Goal: Information Seeking & Learning: Learn about a topic

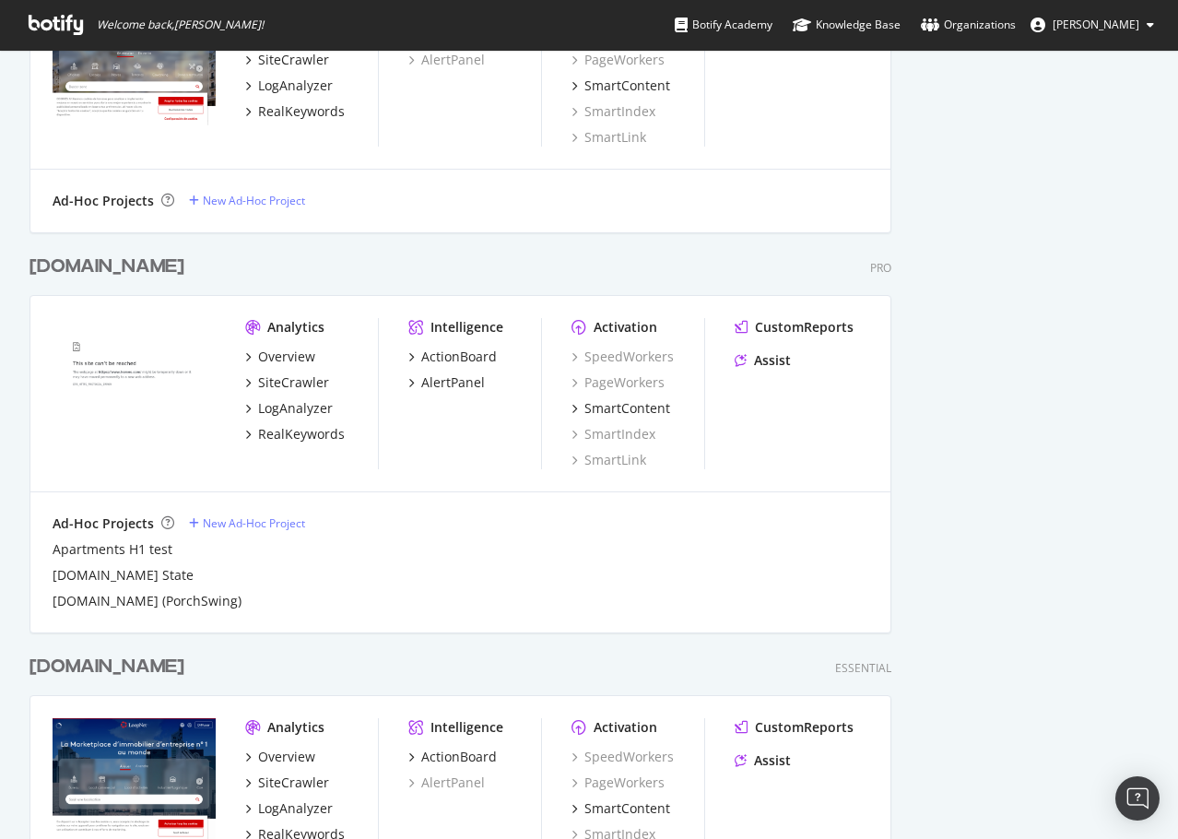
scroll to position [1567, 0]
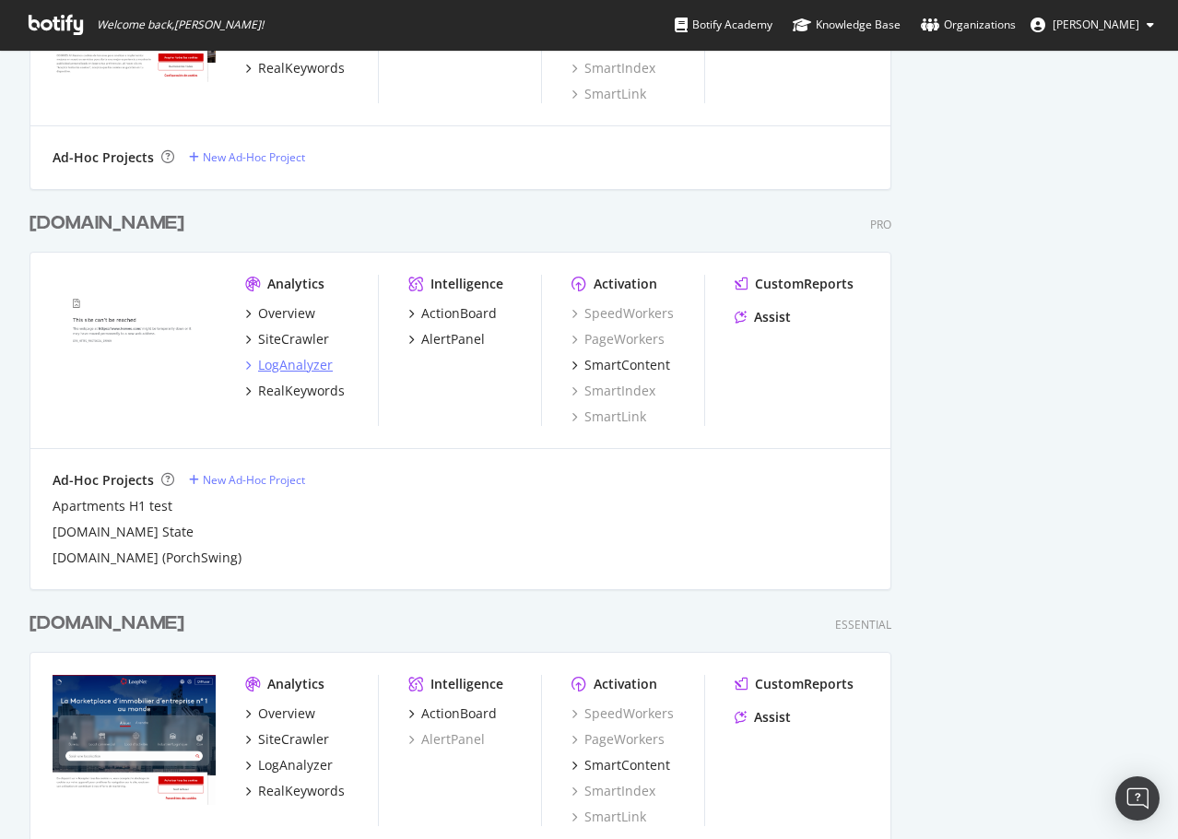
click at [305, 365] on div "LogAnalyzer" at bounding box center [295, 365] width 75 height 18
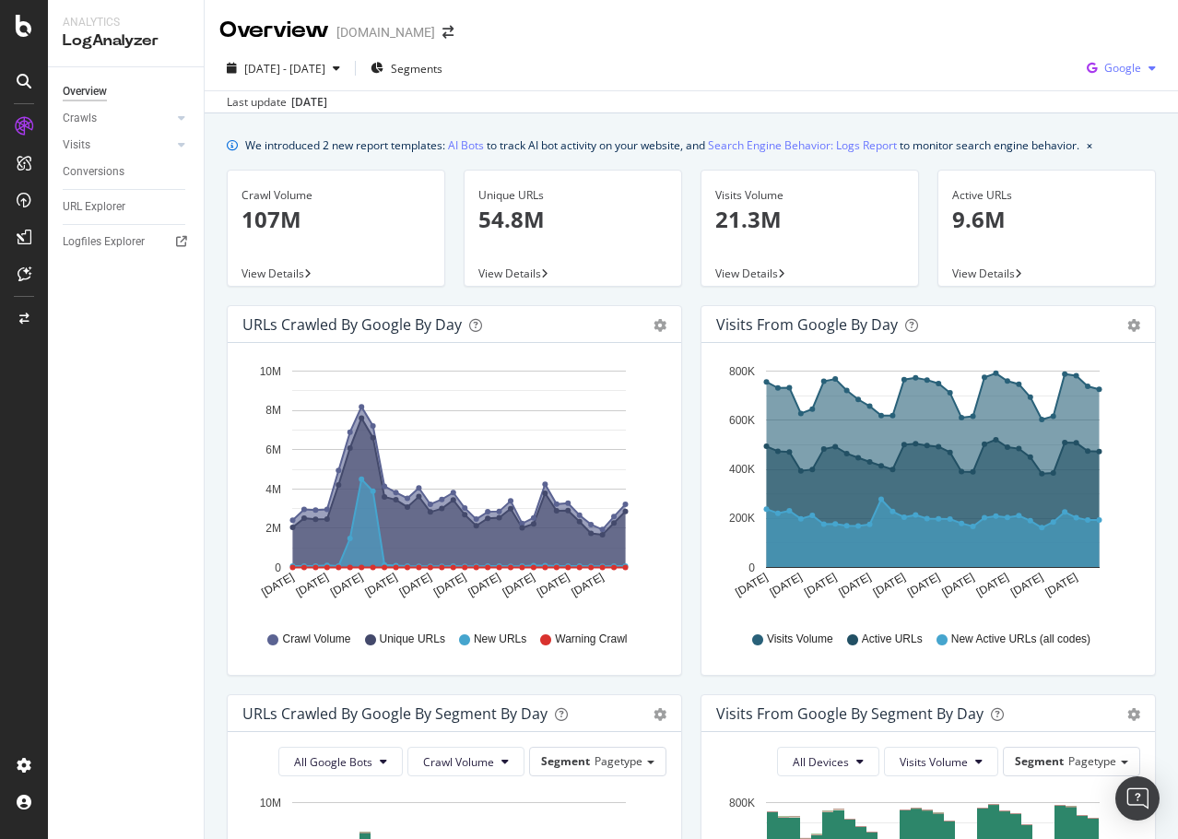
click at [1109, 77] on div "Google" at bounding box center [1122, 68] width 84 height 28
click at [980, 50] on div "[DATE] - [DATE] Segments Google Last update [DATE]" at bounding box center [692, 79] width 974 height 67
click at [183, 120] on icon at bounding box center [181, 117] width 7 height 11
click at [112, 212] on div "HTTP Codes" at bounding box center [102, 217] width 63 height 19
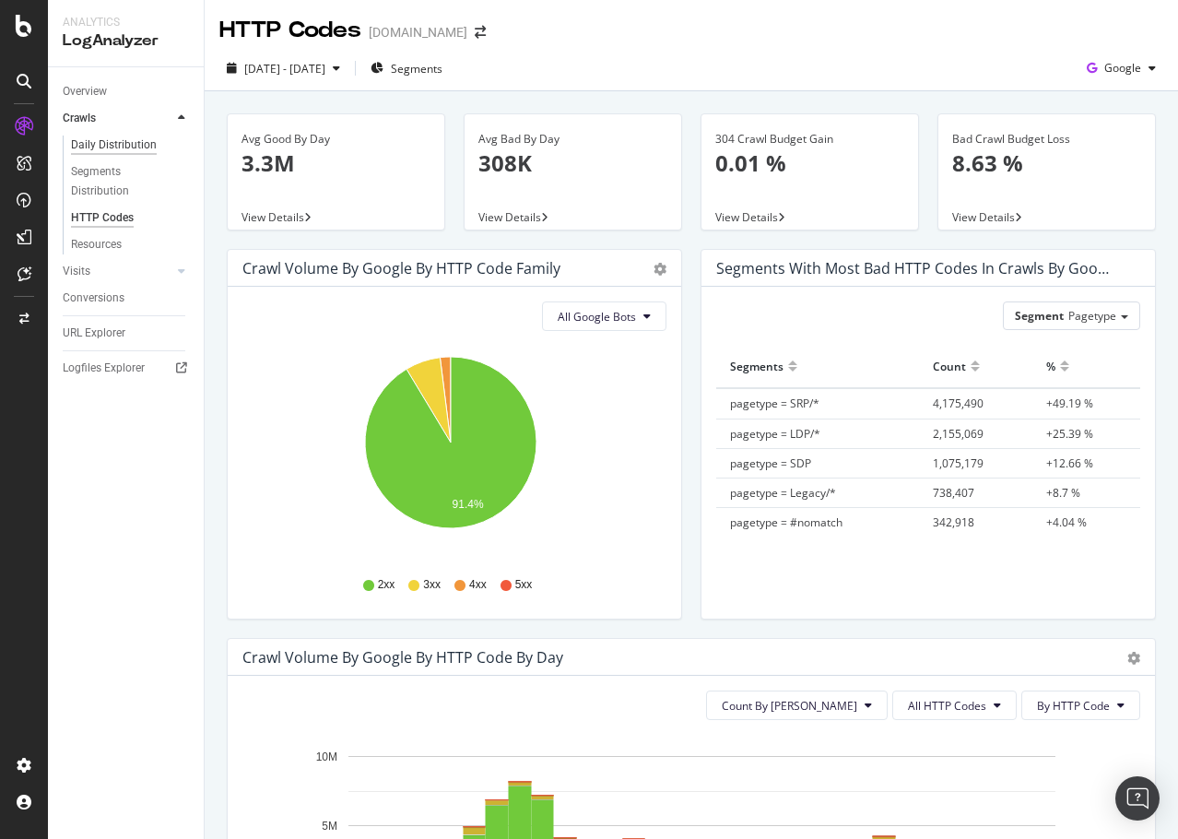
click at [115, 139] on div "Daily Distribution" at bounding box center [114, 145] width 86 height 19
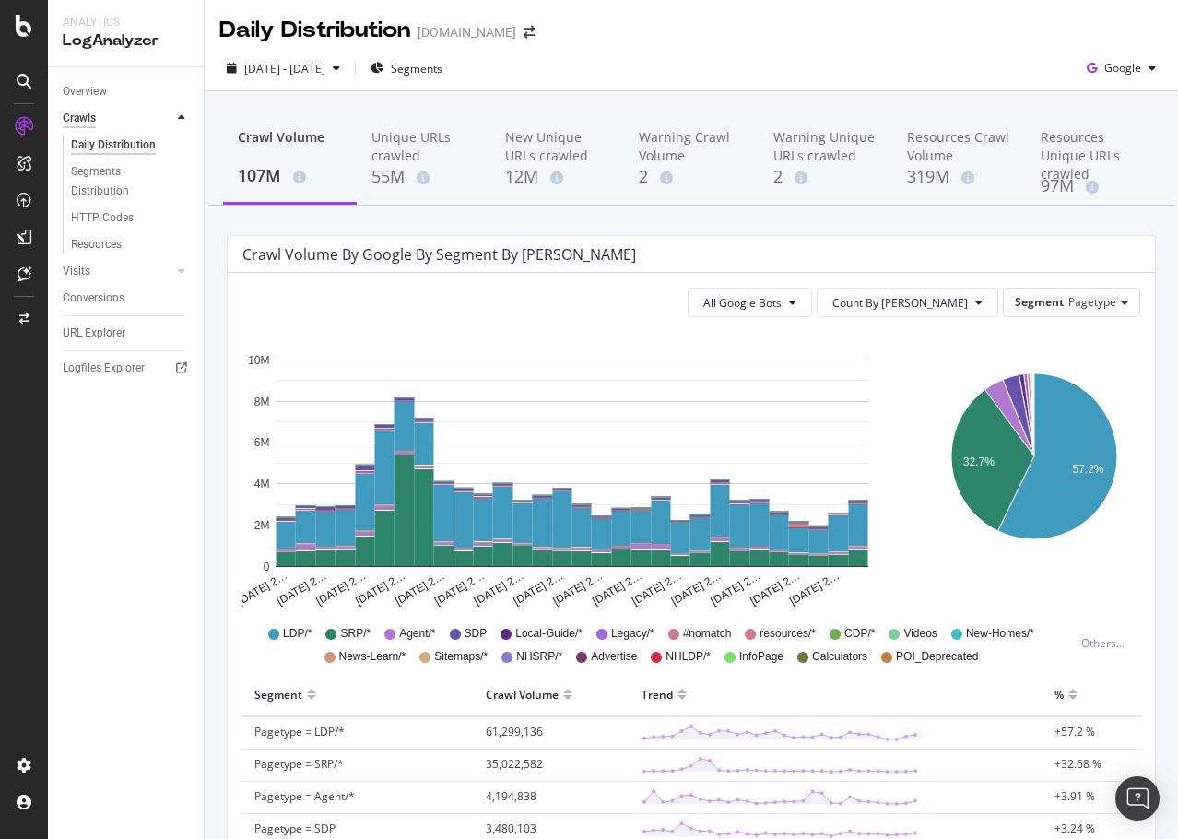
click at [91, 110] on div "Crawls" at bounding box center [79, 118] width 33 height 19
click at [96, 89] on div "Overview" at bounding box center [85, 91] width 44 height 19
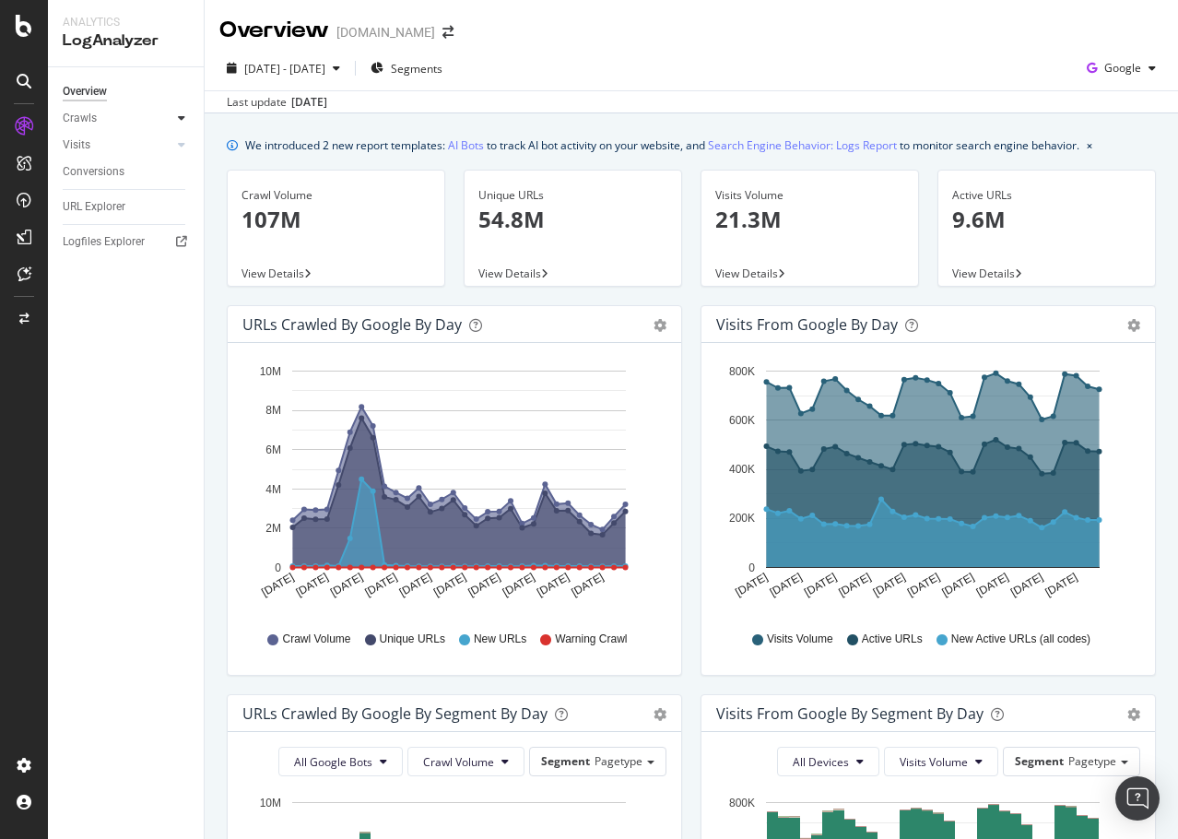
click at [181, 114] on icon at bounding box center [181, 117] width 7 height 11
click at [100, 151] on div "Daily Distribution" at bounding box center [114, 145] width 86 height 19
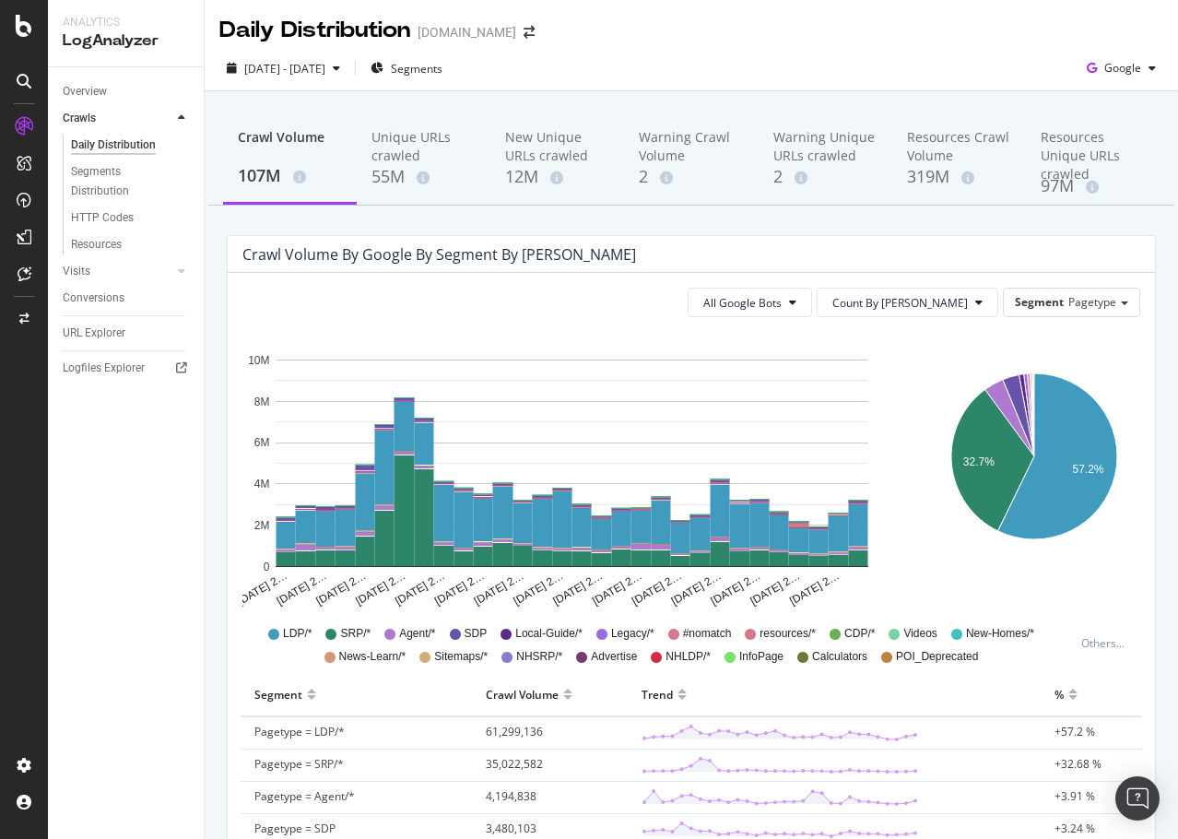
click at [769, 631] on span "resources/*" at bounding box center [788, 634] width 56 height 16
click at [782, 299] on span "All Google Bots" at bounding box center [742, 303] width 78 height 16
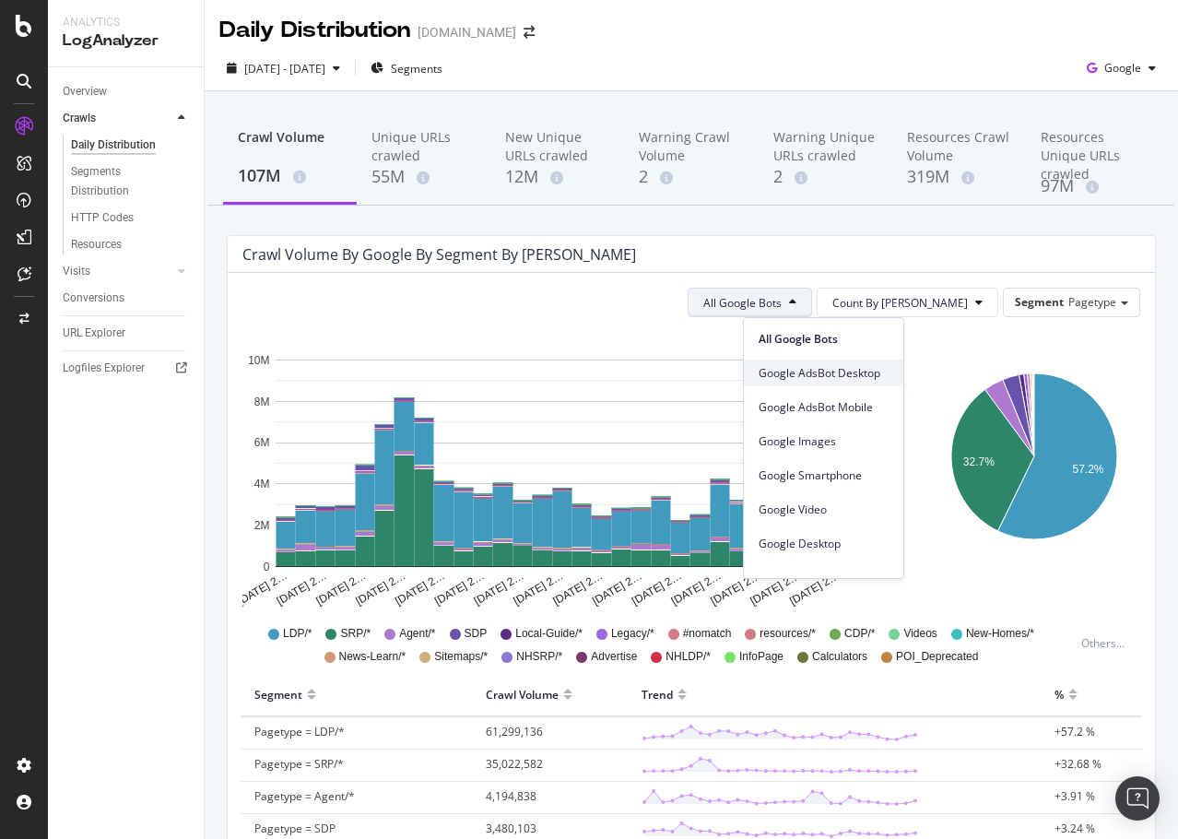
click at [838, 366] on span "Google AdsBot Desktop" at bounding box center [824, 373] width 130 height 17
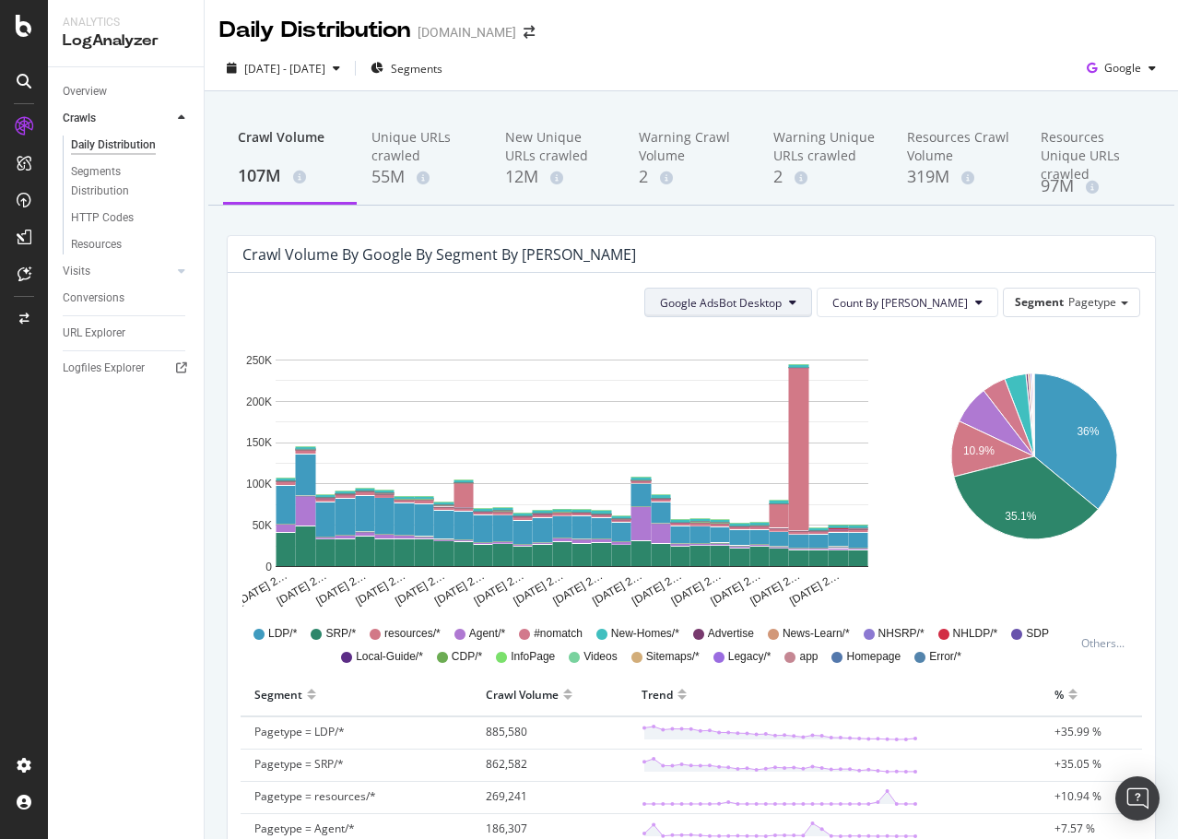
click at [782, 307] on span "Google AdsBot Desktop" at bounding box center [721, 303] width 122 height 16
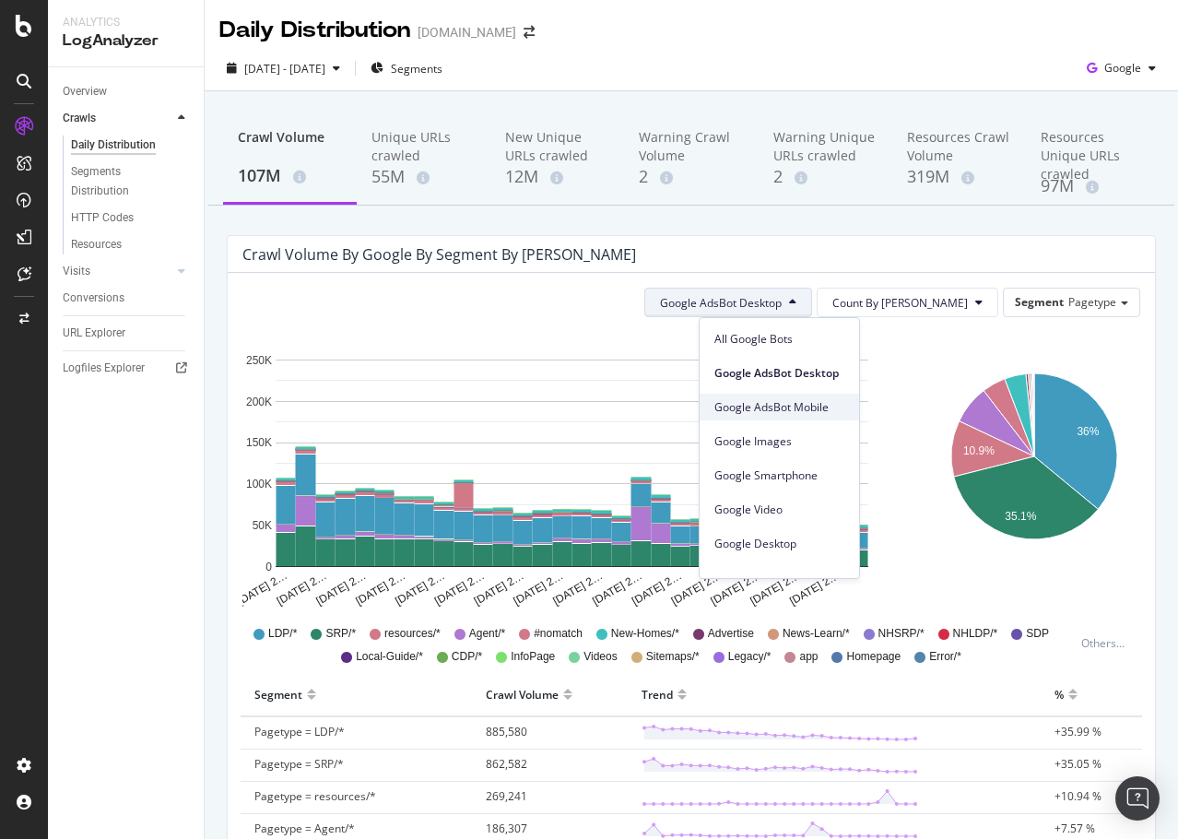
click at [775, 408] on span "Google AdsBot Mobile" at bounding box center [780, 407] width 130 height 17
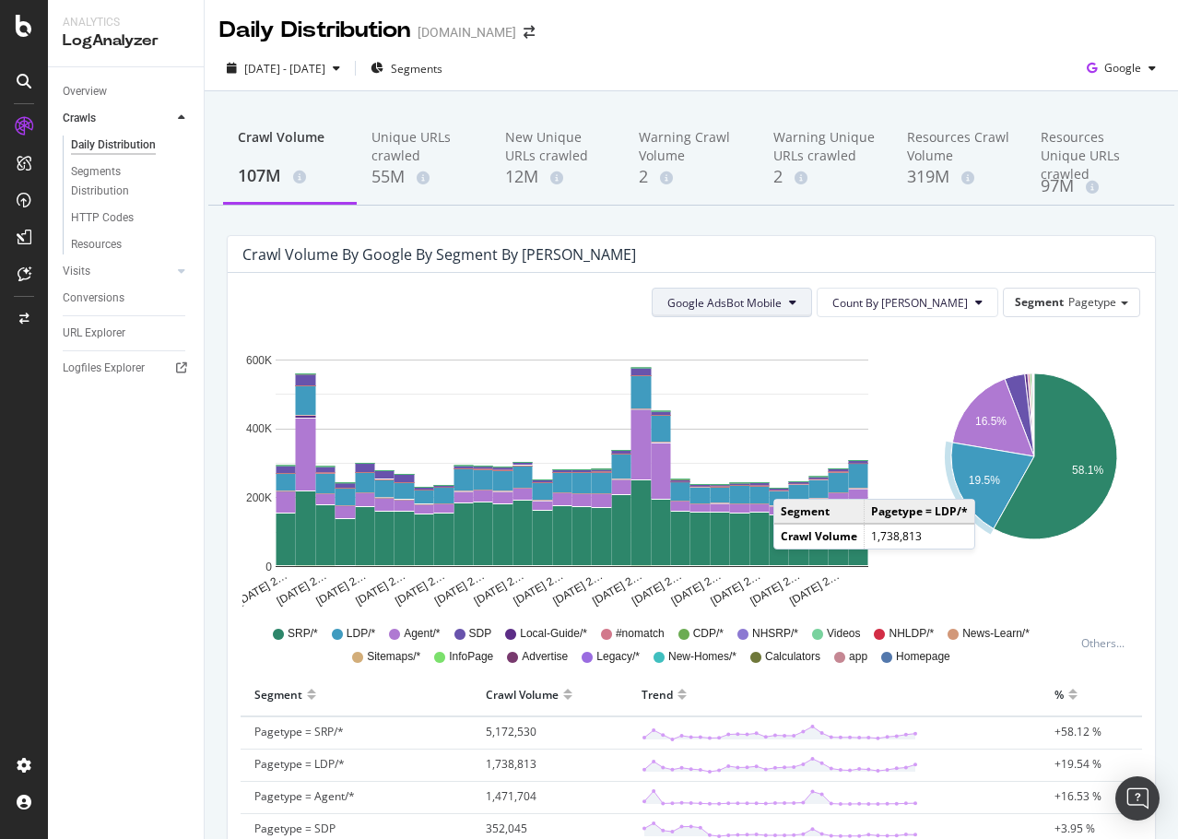
click at [782, 306] on span "Google AdsBot Mobile" at bounding box center [725, 303] width 114 height 16
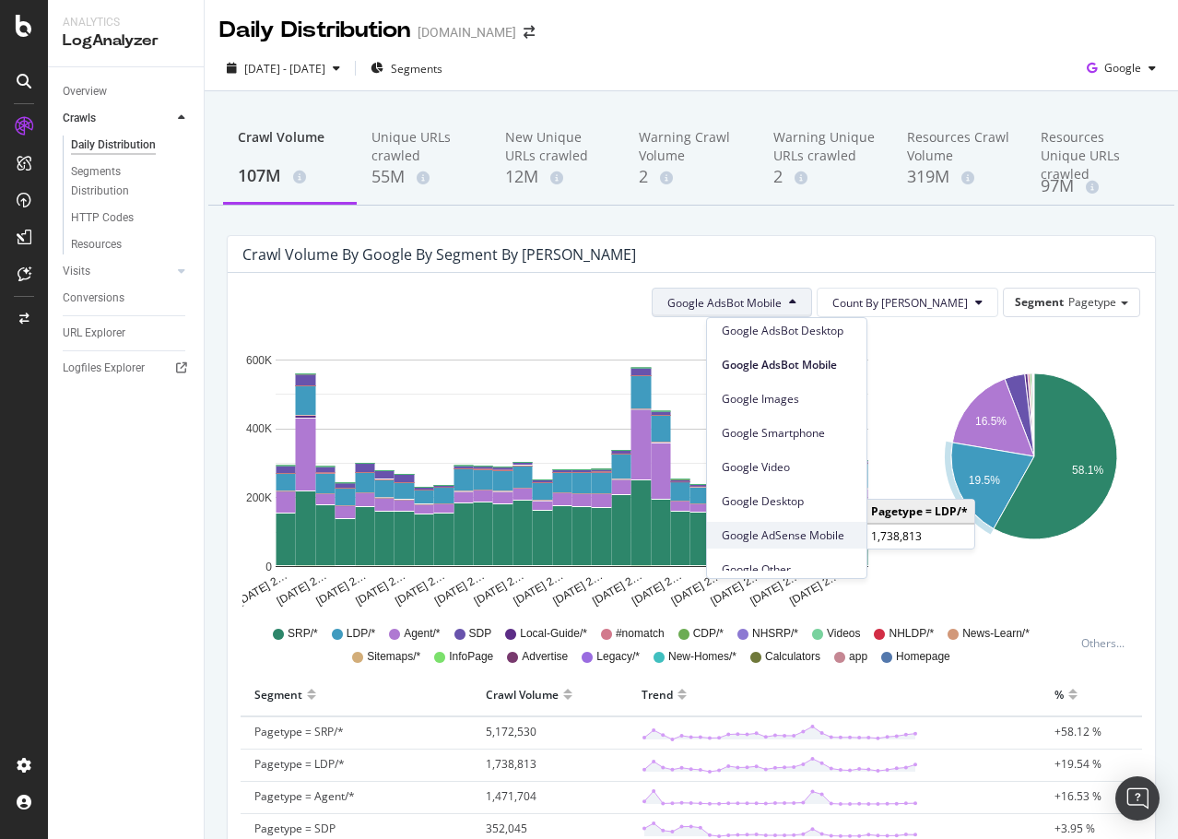
scroll to position [92, 0]
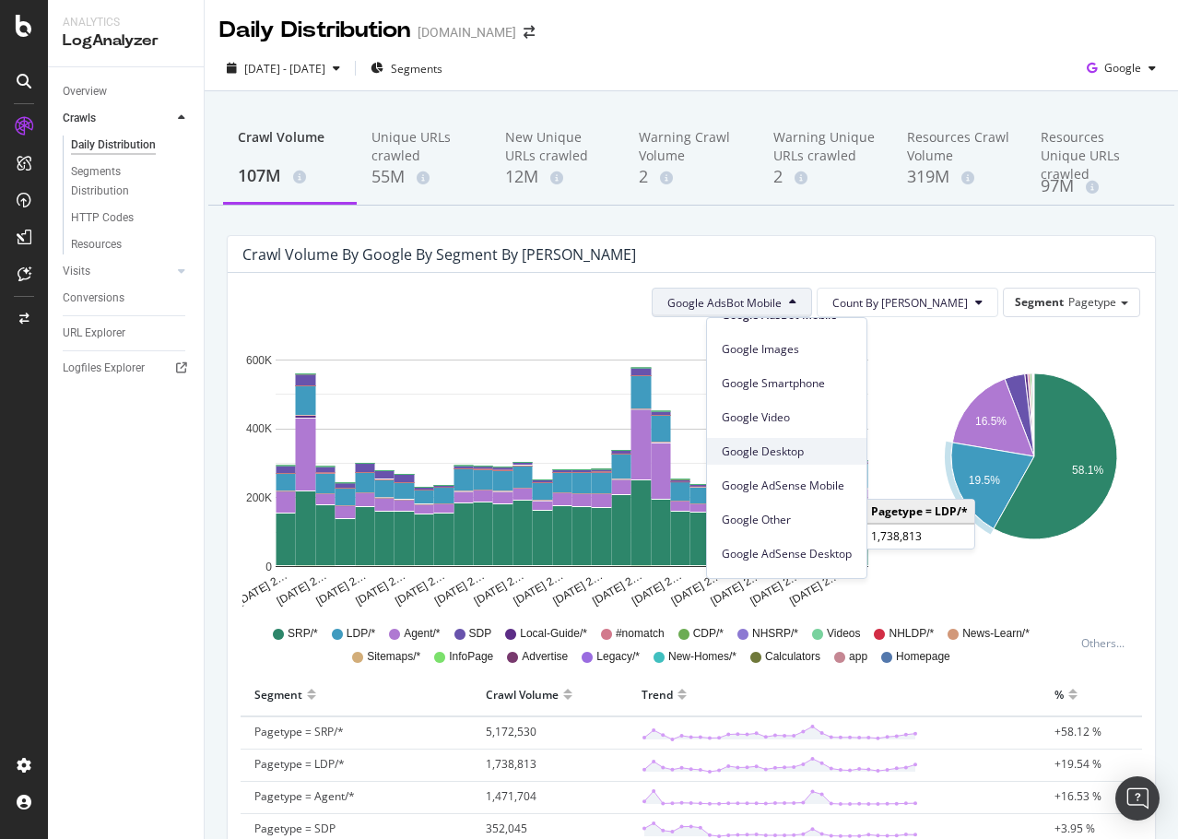
click at [795, 443] on span "Google Desktop" at bounding box center [787, 451] width 130 height 17
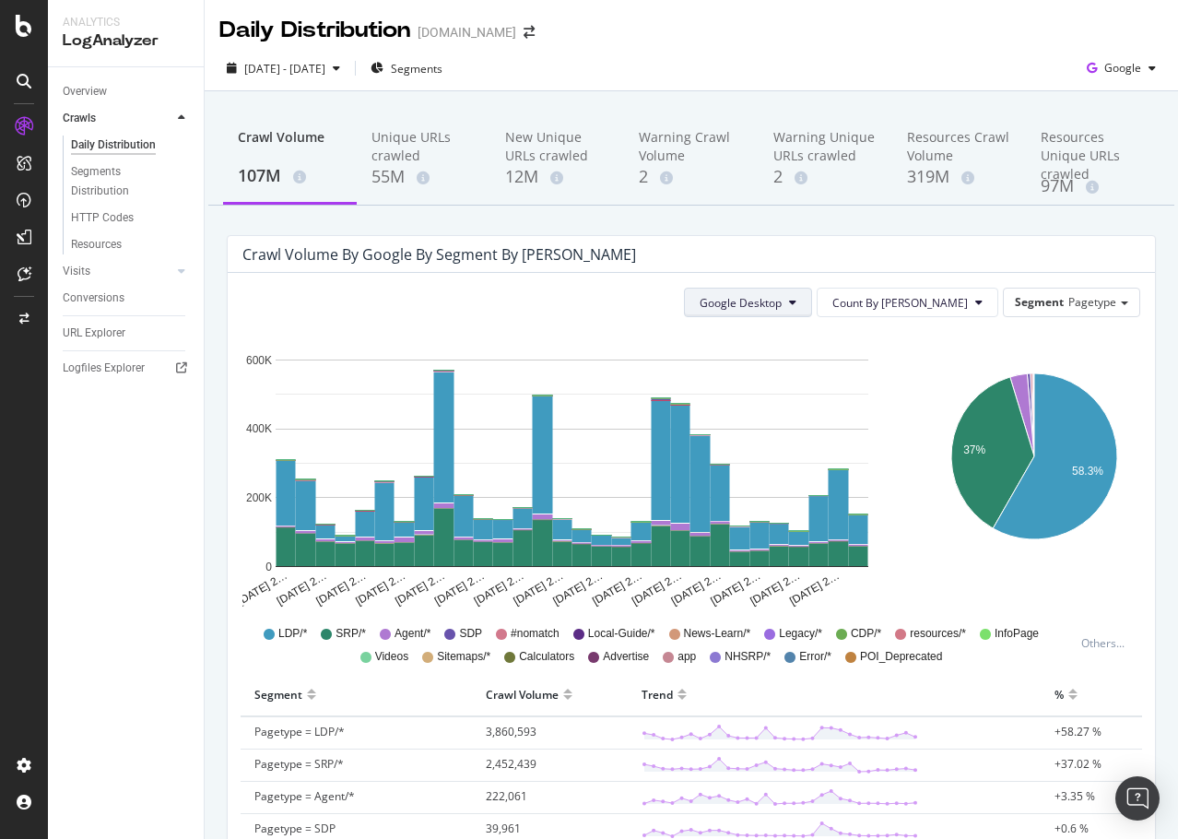
click at [782, 298] on span "Google Desktop" at bounding box center [741, 303] width 82 height 16
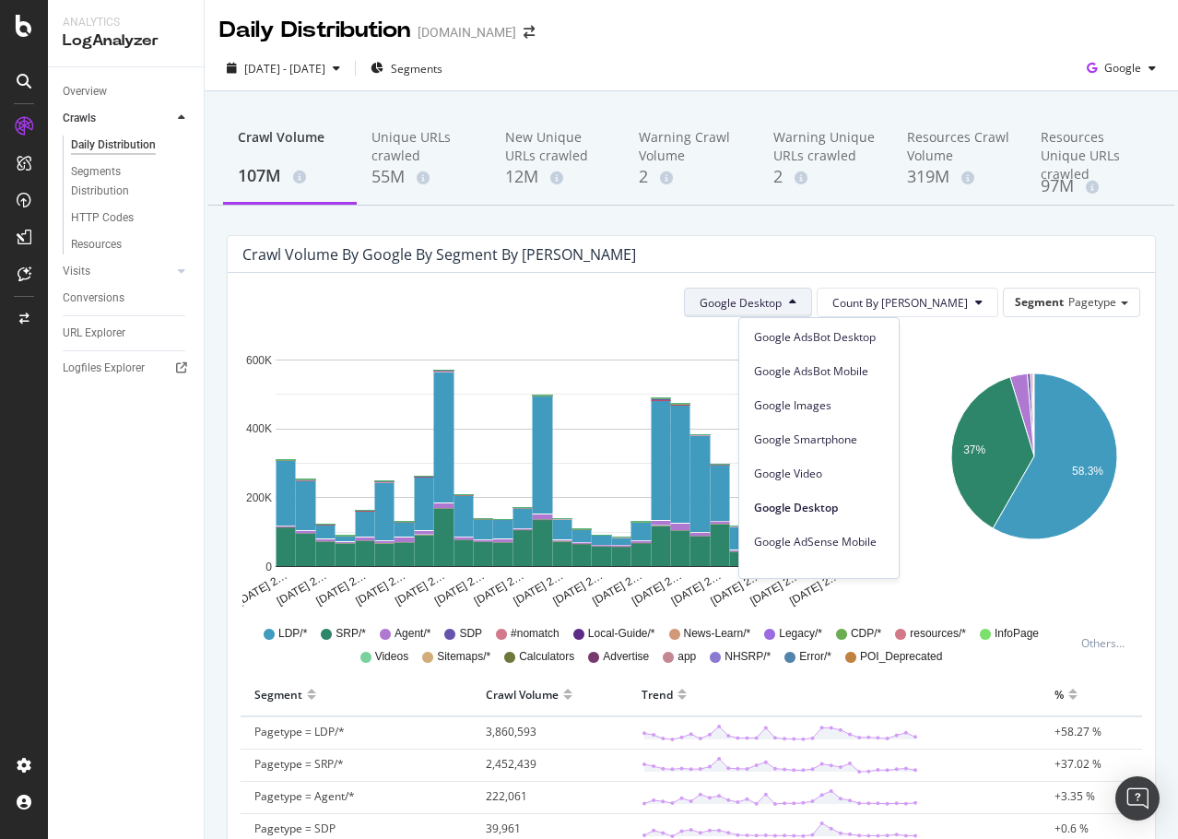
scroll to position [0, 0]
click at [850, 473] on span "Google Smartphone" at bounding box center [819, 475] width 130 height 17
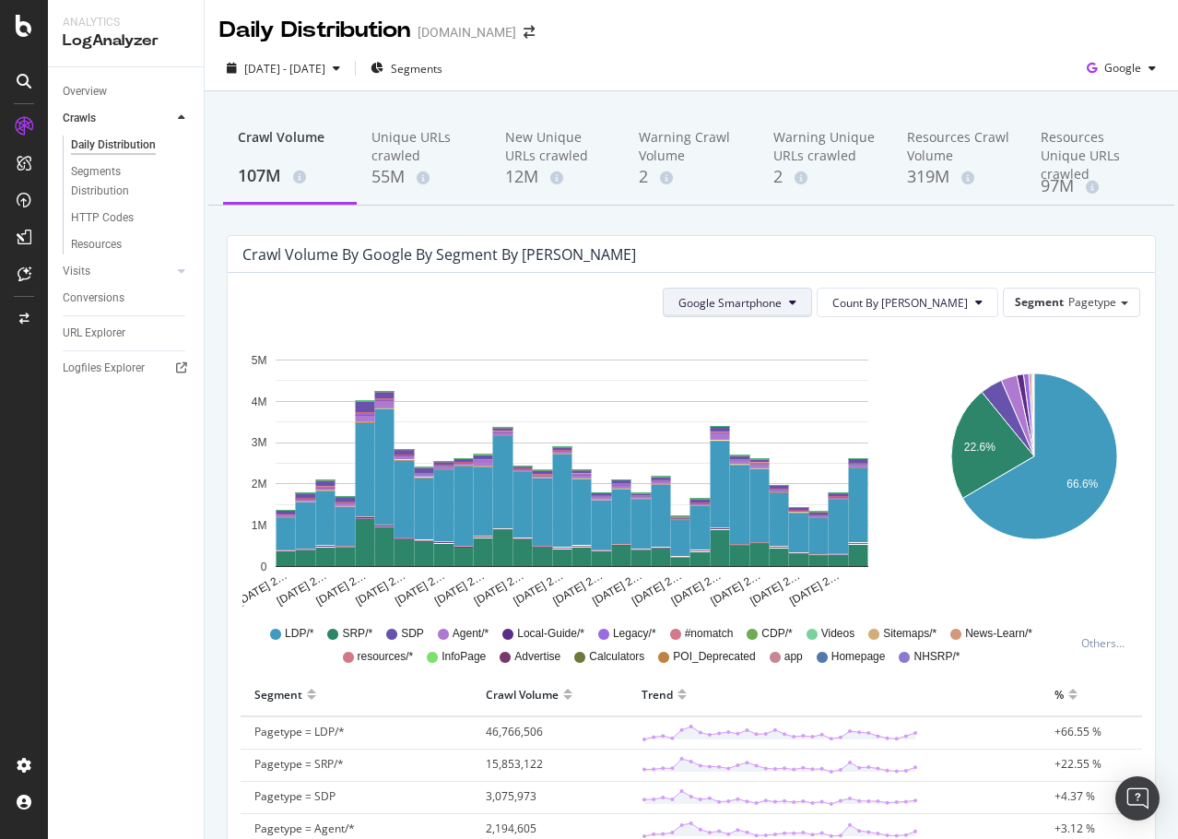
click at [782, 297] on span "Google Smartphone" at bounding box center [730, 303] width 103 height 16
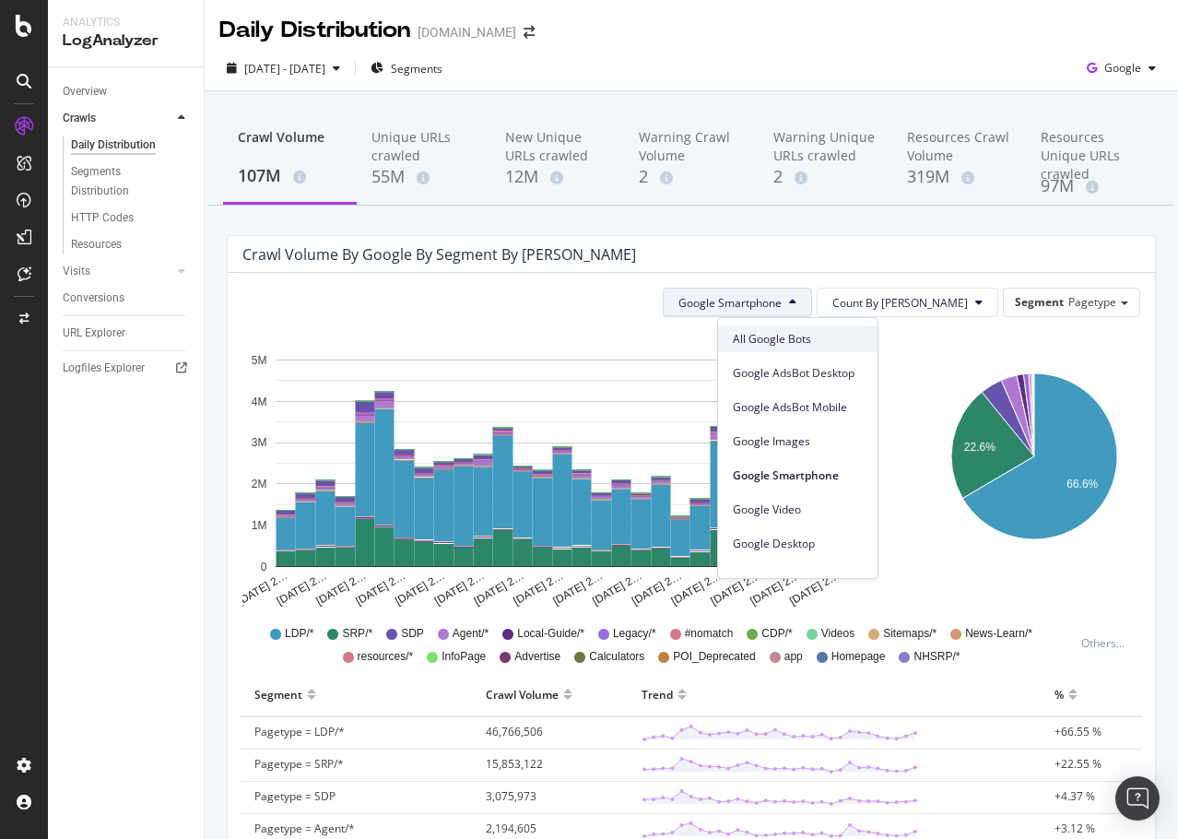
click at [821, 336] on span "All Google Bots" at bounding box center [798, 339] width 130 height 17
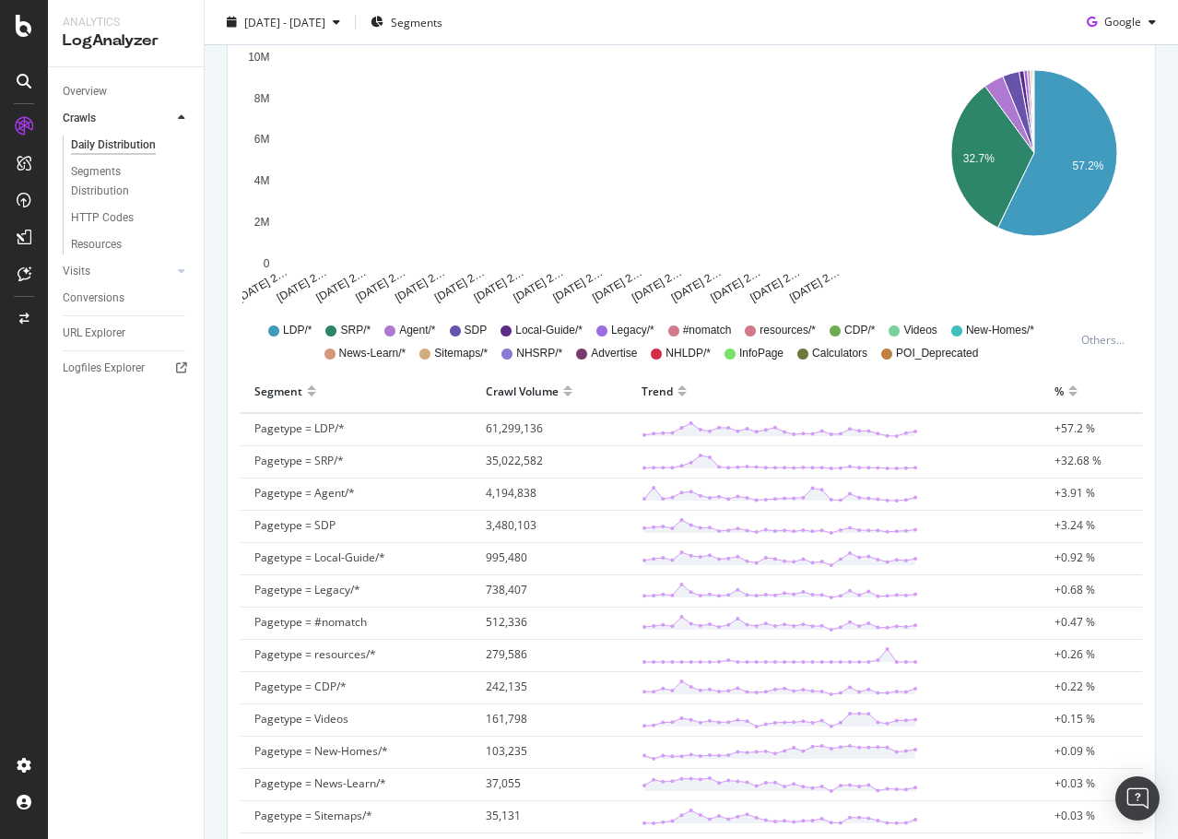
scroll to position [184, 0]
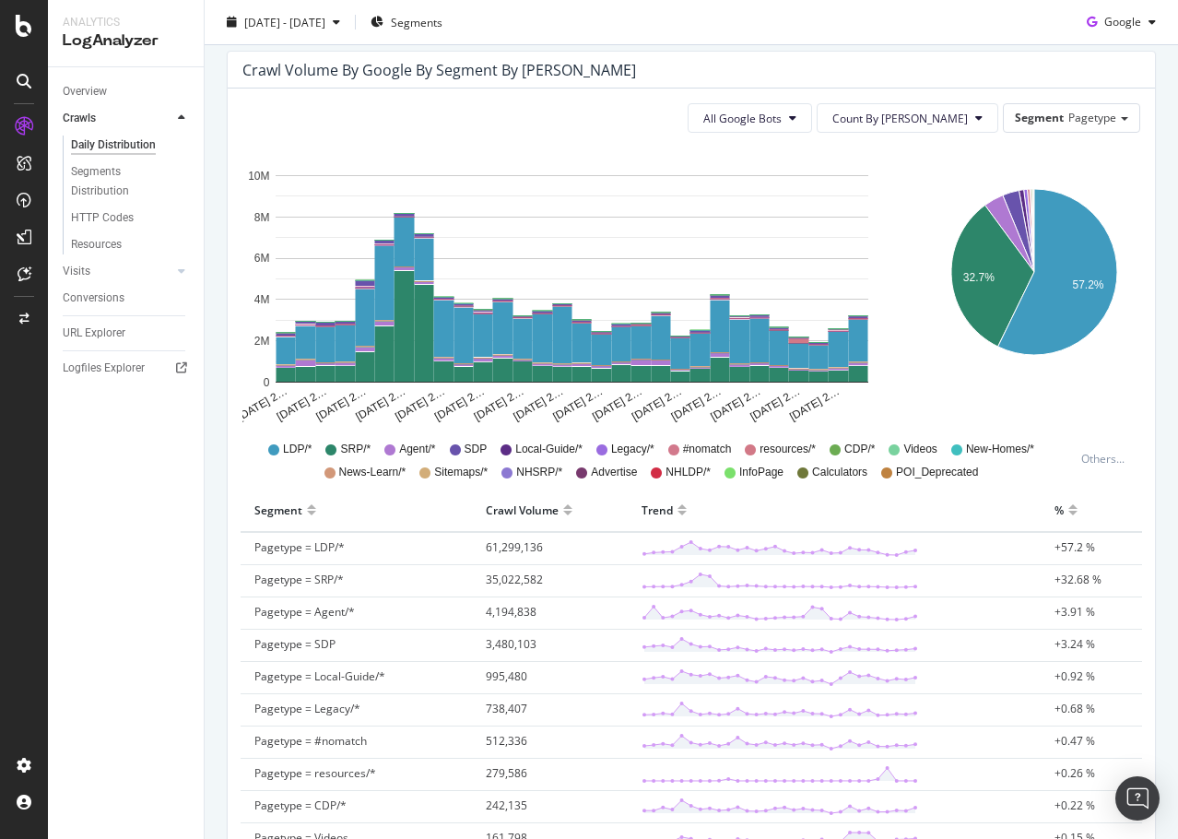
drag, startPoint x: 1058, startPoint y: 542, endPoint x: 1068, endPoint y: 546, distance: 9.9
click at [1058, 542] on span "+57.2 %" at bounding box center [1075, 547] width 41 height 16
drag, startPoint x: 1081, startPoint y: 547, endPoint x: 1017, endPoint y: 546, distance: 64.5
click at [1017, 546] on tr "Pagetype = LDP/* 61,299,136 +57.2 %" at bounding box center [692, 548] width 902 height 33
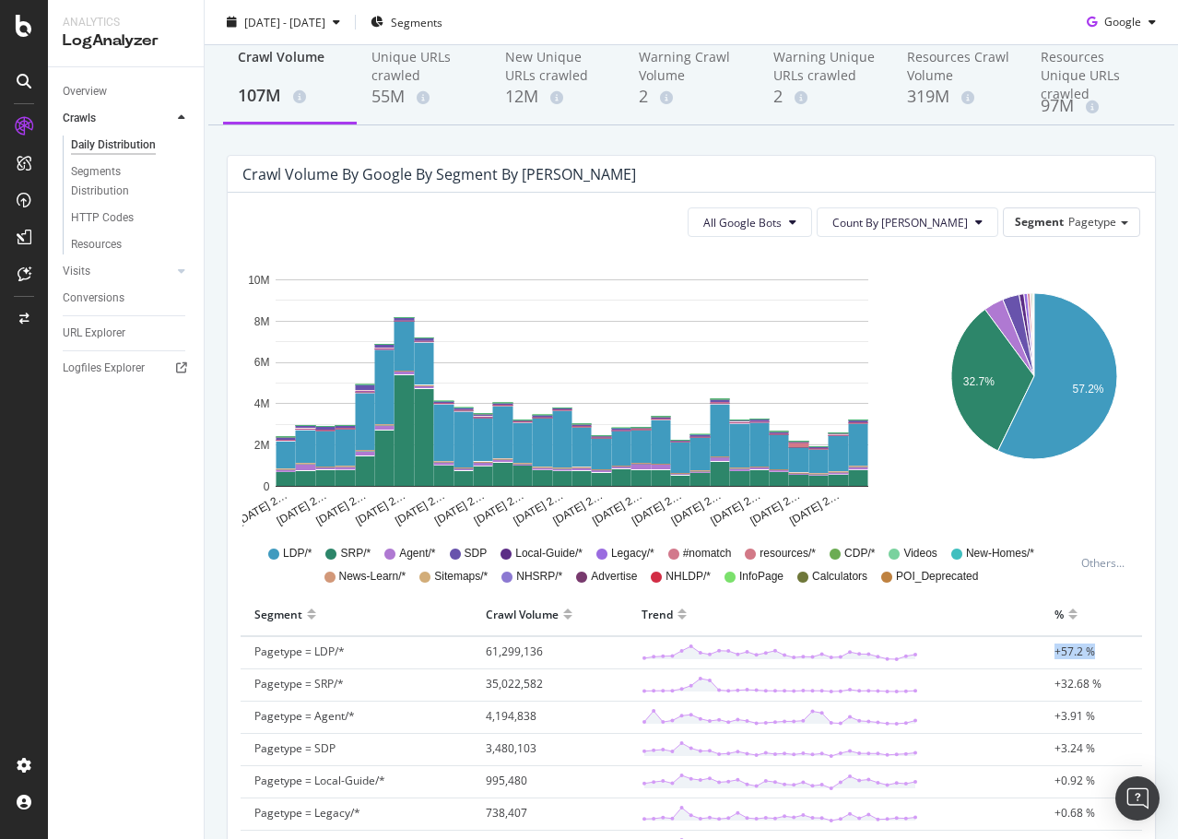
scroll to position [0, 0]
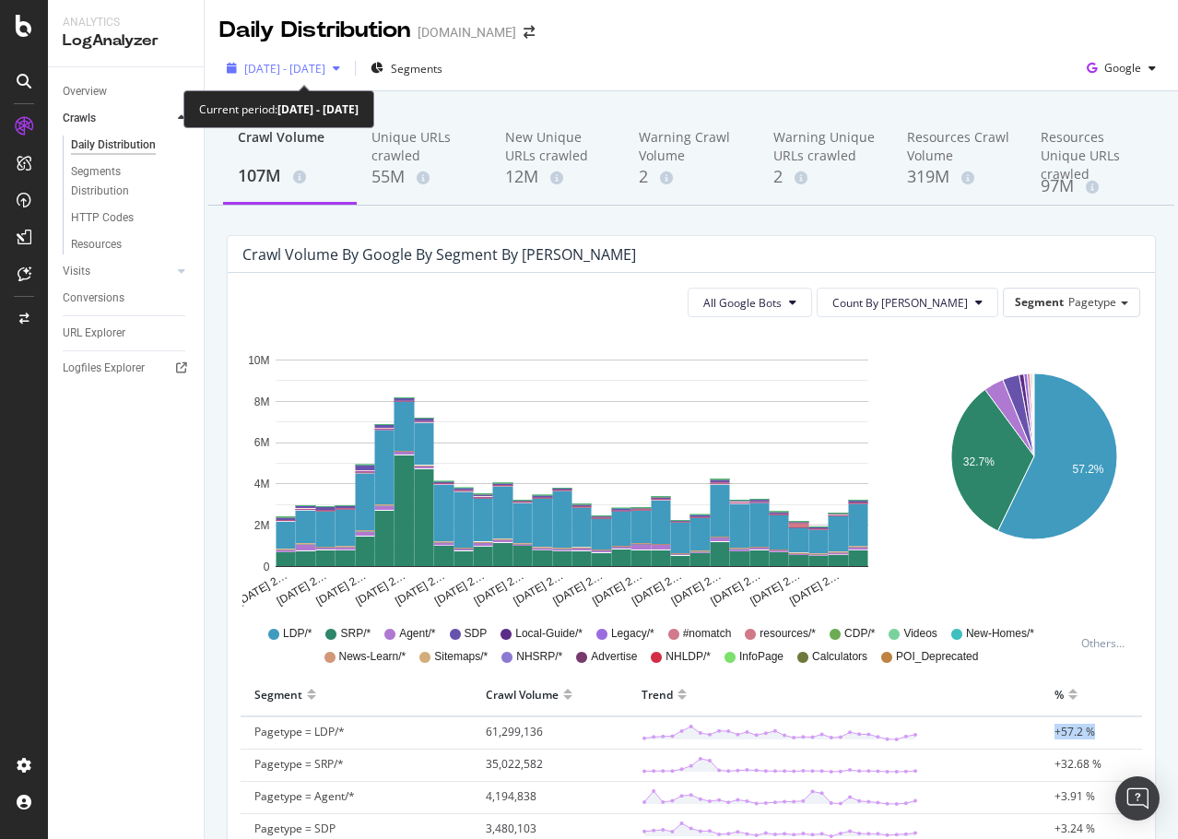
click at [325, 68] on span "[DATE] - [DATE]" at bounding box center [284, 69] width 81 height 16
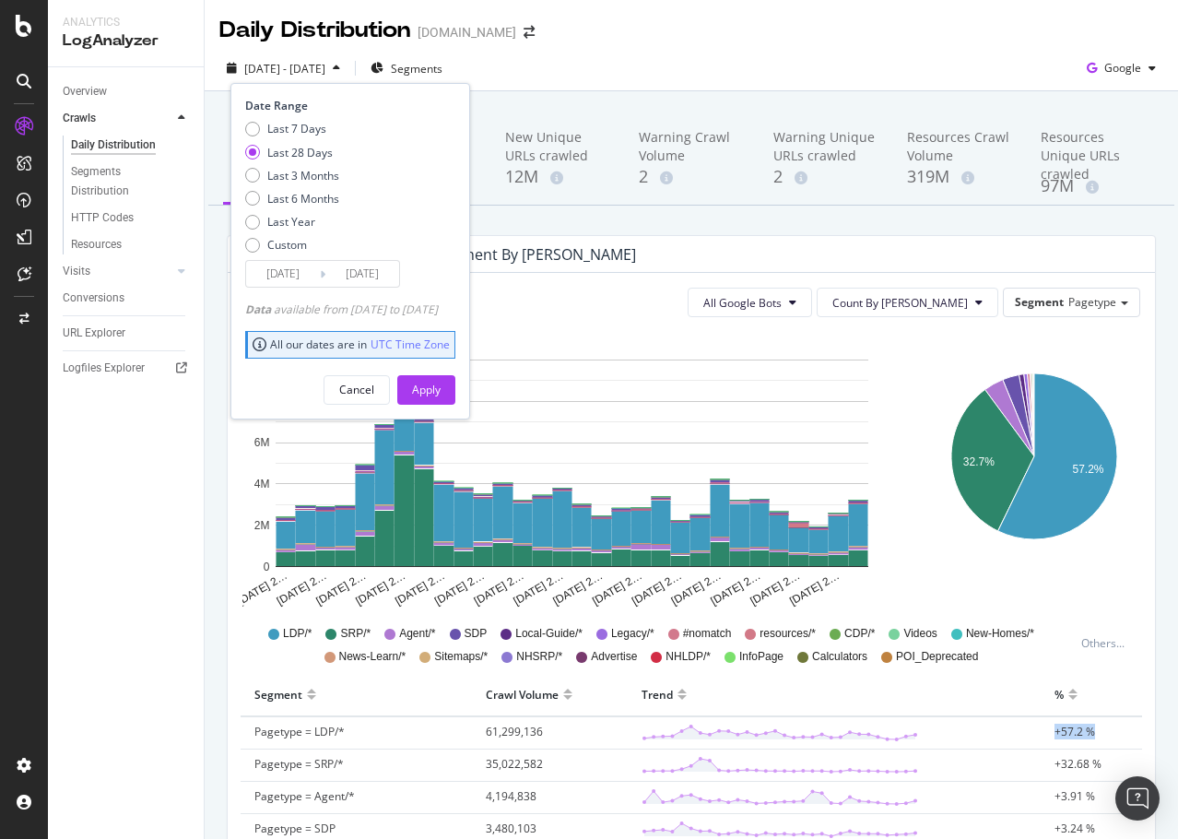
click at [369, 393] on button "Cancel" at bounding box center [357, 390] width 66 height 30
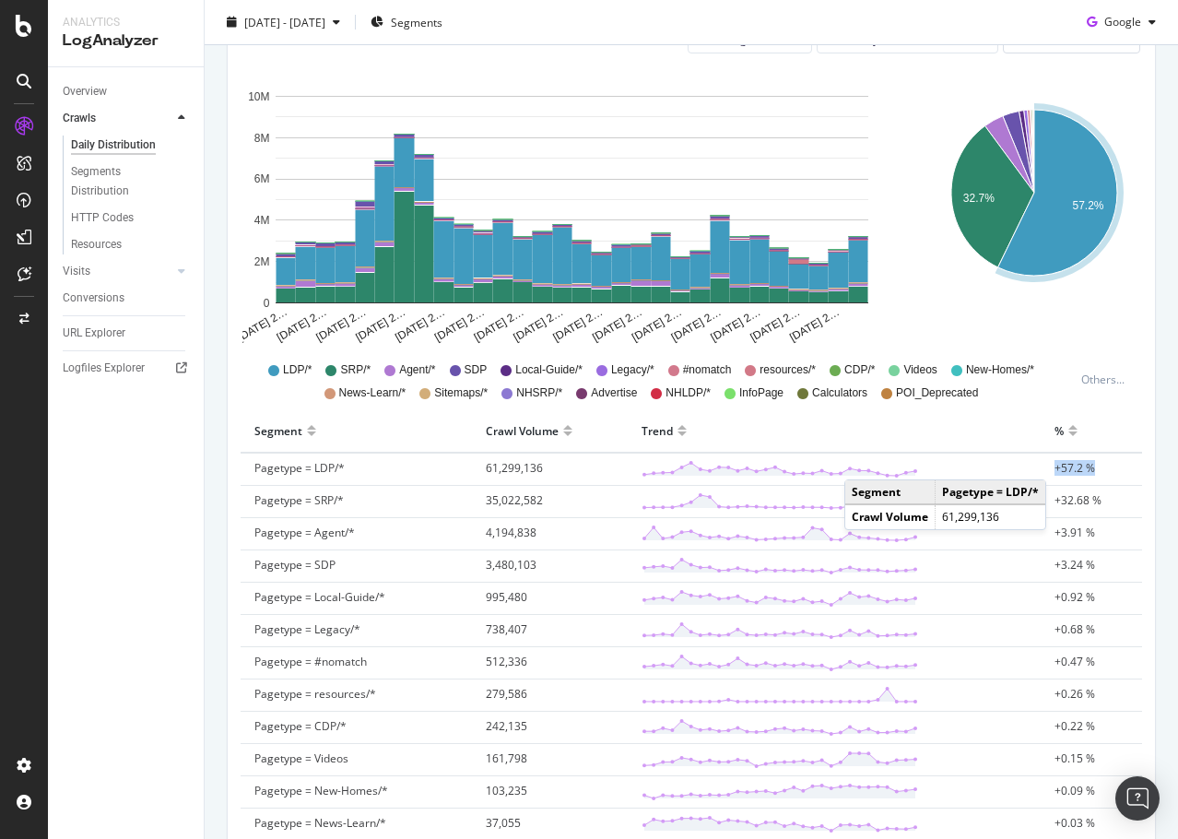
scroll to position [277, 0]
